Goal: Check status: Check status

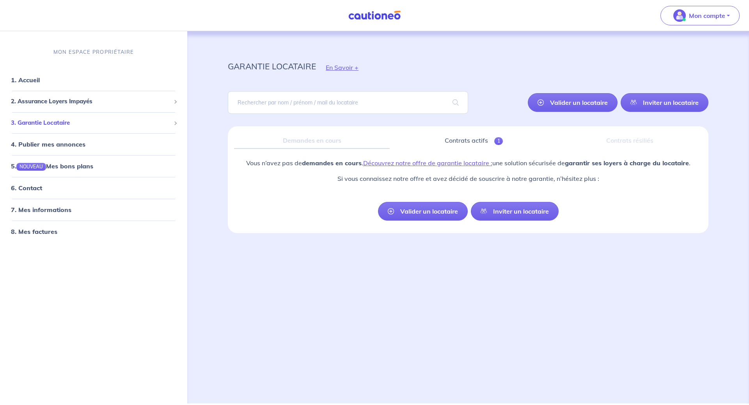
click at [64, 125] on span "3. Garantie Locataire" at bounding box center [91, 123] width 160 height 9
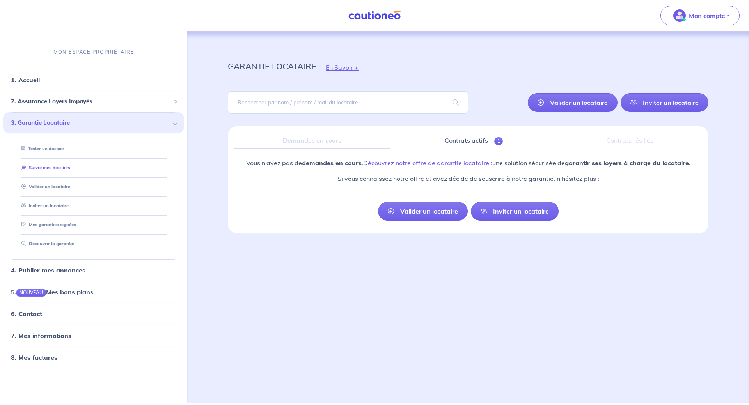
click at [57, 166] on link "Suivre mes dossiers" at bounding box center [44, 167] width 52 height 5
click at [487, 139] on link "Contrats actifs 1" at bounding box center [474, 141] width 156 height 16
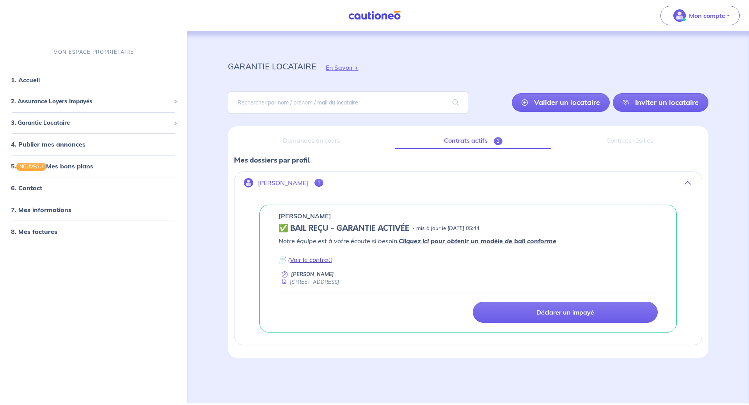
click at [306, 261] on link "Voir le contrat" at bounding box center [310, 260] width 41 height 8
click at [285, 183] on p "[PERSON_NAME]" at bounding box center [283, 183] width 50 height 7
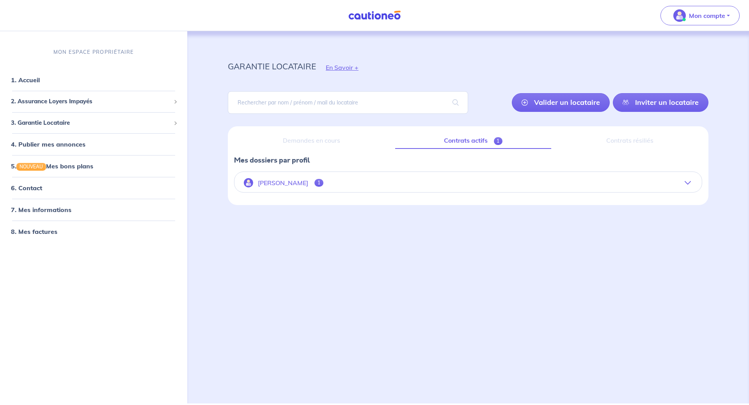
click at [285, 183] on p "[PERSON_NAME]" at bounding box center [283, 183] width 50 height 7
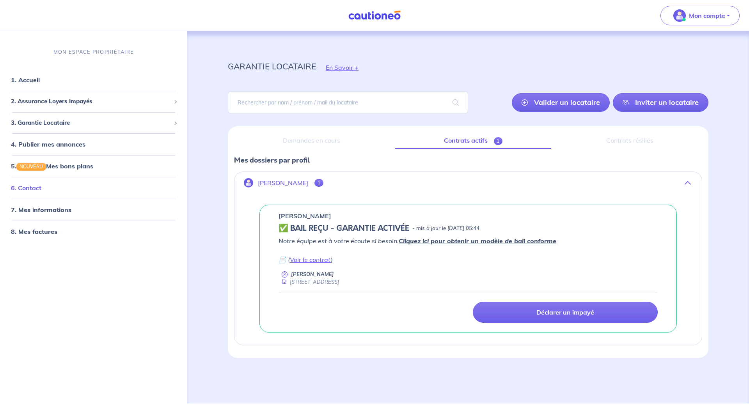
click at [32, 190] on link "6. Contact" at bounding box center [26, 188] width 30 height 8
